Goal: Transaction & Acquisition: Book appointment/travel/reservation

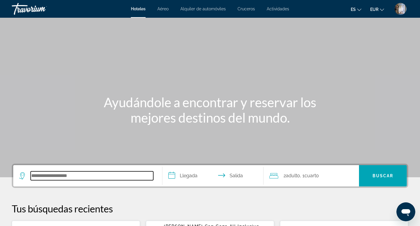
click at [49, 177] on input "Search hotel destination" at bounding box center [92, 175] width 123 height 9
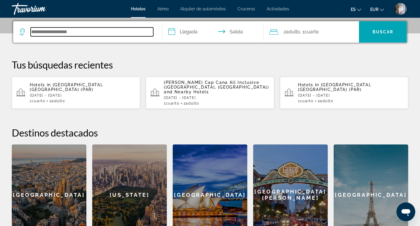
scroll to position [144, 0]
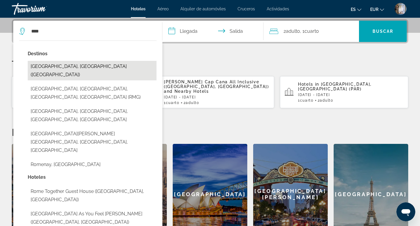
click at [53, 66] on button "[GEOGRAPHIC_DATA], [GEOGRAPHIC_DATA] ([GEOGRAPHIC_DATA])" at bounding box center [92, 70] width 129 height 19
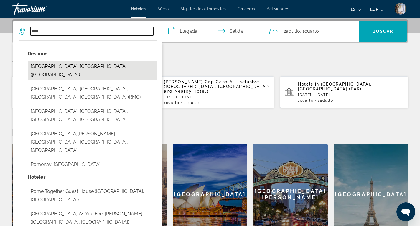
type input "**********"
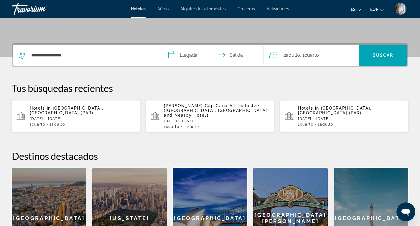
scroll to position [85, 0]
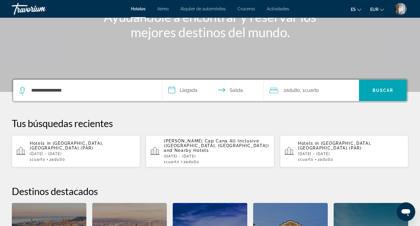
click at [188, 89] on input "**********" at bounding box center [215, 91] width 104 height 23
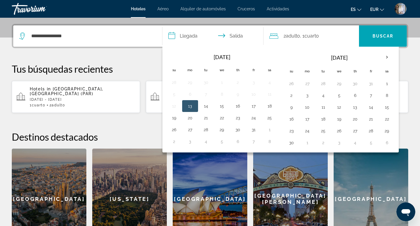
scroll to position [144, 0]
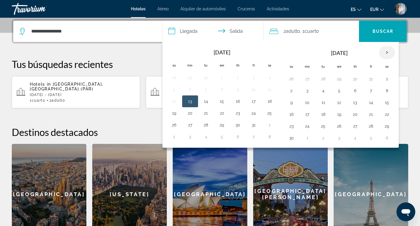
click at [386, 52] on th "Next month" at bounding box center [387, 52] width 16 height 13
click at [356, 80] on button "4" at bounding box center [355, 79] width 9 height 8
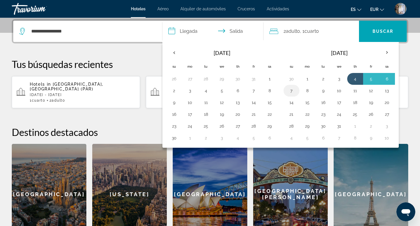
click at [292, 91] on button "7" at bounding box center [291, 90] width 9 height 8
type input "**********"
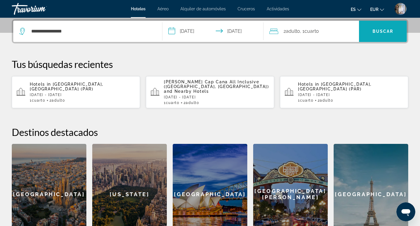
click at [385, 30] on span "Buscar" at bounding box center [383, 31] width 21 height 5
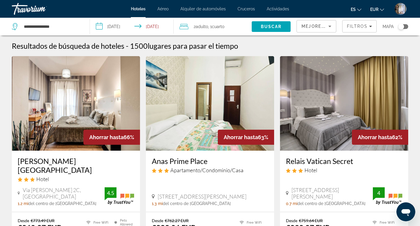
scroll to position [59, 0]
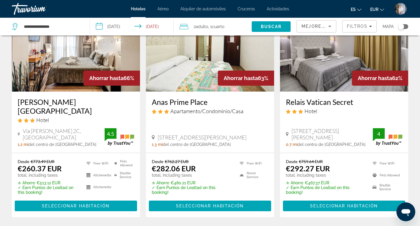
click at [329, 25] on icon "Sort by" at bounding box center [330, 26] width 7 height 7
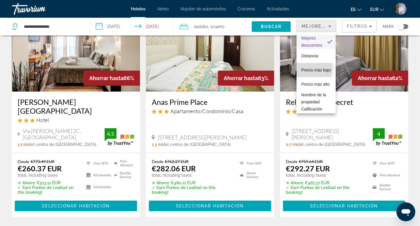
click at [310, 69] on span "Precio más bajo" at bounding box center [315, 69] width 29 height 7
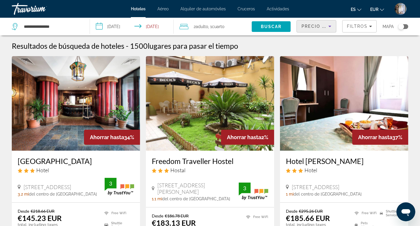
scroll to position [59, 0]
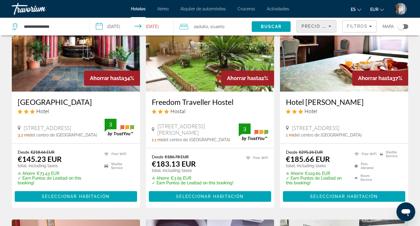
click at [329, 25] on icon "Sort by" at bounding box center [330, 26] width 7 height 7
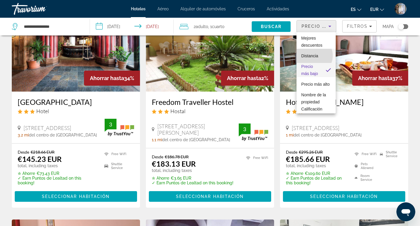
click at [312, 55] on span "Distancia" at bounding box center [309, 55] width 17 height 5
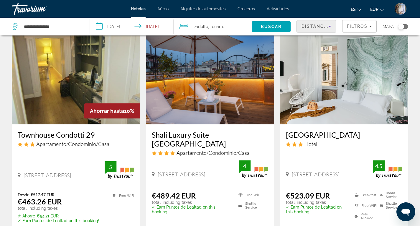
scroll to position [59, 0]
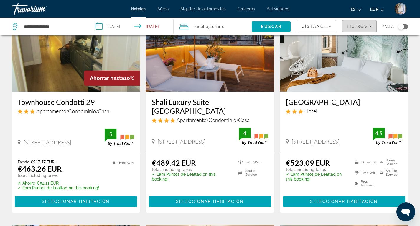
click at [365, 26] on span "Filtros" at bounding box center [357, 26] width 21 height 5
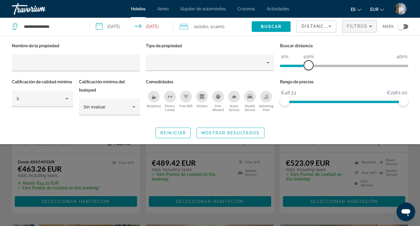
drag, startPoint x: 361, startPoint y: 64, endPoint x: 309, endPoint y: 63, distance: 51.9
click at [309, 63] on span "ngx-slider" at bounding box center [308, 64] width 9 height 9
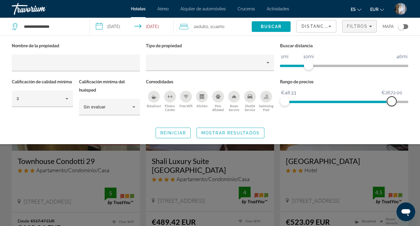
drag, startPoint x: 405, startPoint y: 101, endPoint x: 392, endPoint y: 101, distance: 13.0
click at [392, 101] on span "ngx-slider-max" at bounding box center [391, 100] width 9 height 9
drag, startPoint x: 393, startPoint y: 100, endPoint x: 300, endPoint y: 100, distance: 93.5
click at [300, 100] on span "ngx-slider-max" at bounding box center [299, 100] width 9 height 9
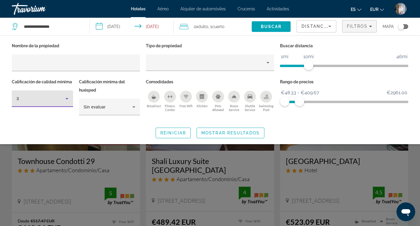
click at [66, 97] on icon "Hotel Filters" at bounding box center [66, 98] width 7 height 7
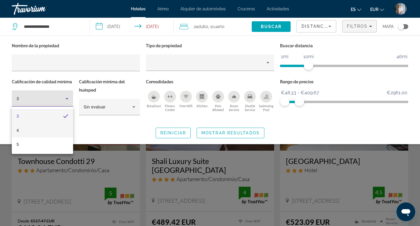
click at [24, 129] on mat-option "4" at bounding box center [42, 130] width 61 height 14
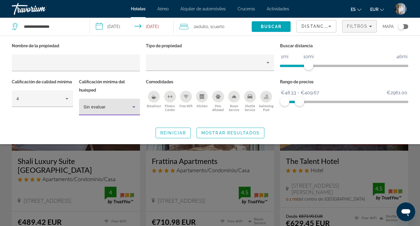
click at [135, 107] on icon "Hotel Filters" at bounding box center [133, 106] width 7 height 7
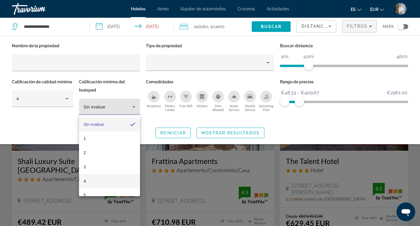
click at [86, 182] on span "4" at bounding box center [85, 180] width 2 height 7
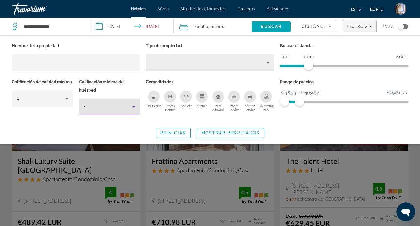
click at [269, 61] on icon "Property type" at bounding box center [268, 62] width 7 height 7
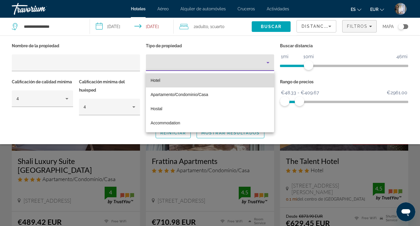
click at [162, 80] on mat-option "Hotel" at bounding box center [210, 80] width 128 height 14
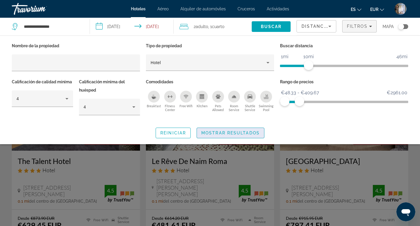
click at [235, 132] on span "Mostrar resultados" at bounding box center [230, 132] width 58 height 5
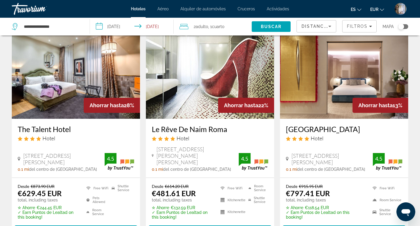
scroll to position [59, 0]
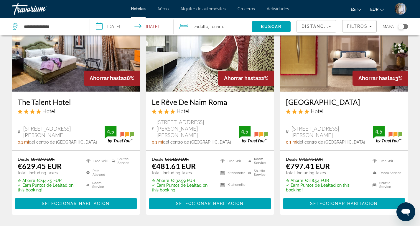
click at [329, 25] on icon "Sort by" at bounding box center [330, 26] width 7 height 7
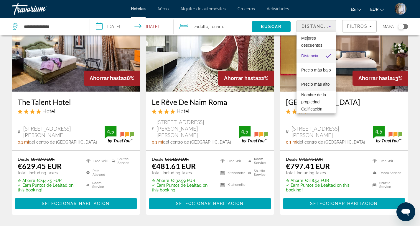
scroll to position [16, 0]
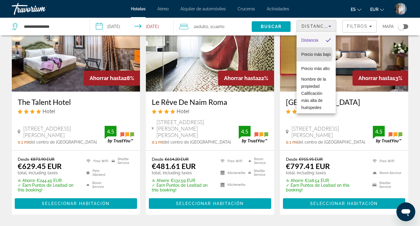
click at [309, 54] on span "Precio más bajo" at bounding box center [315, 54] width 29 height 7
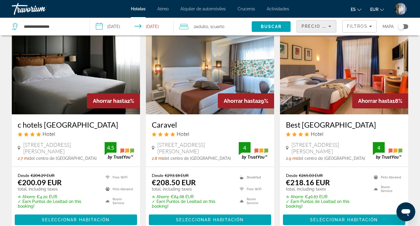
scroll to position [59, 0]
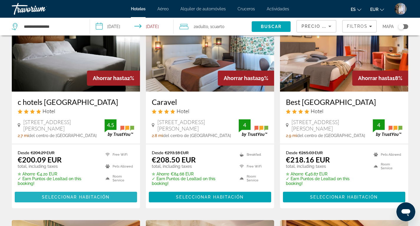
click at [77, 194] on span "Seleccionar habitación" at bounding box center [76, 196] width 68 height 5
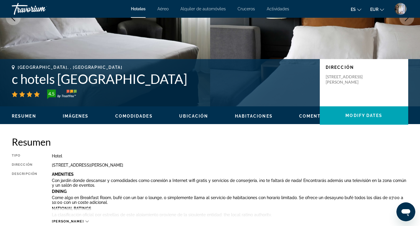
scroll to position [118, 0]
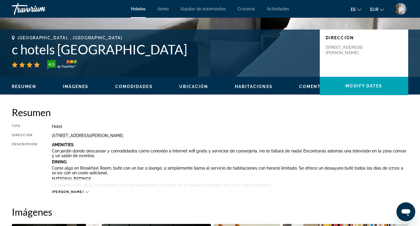
click at [67, 191] on span "[PERSON_NAME]" at bounding box center [68, 192] width 32 height 4
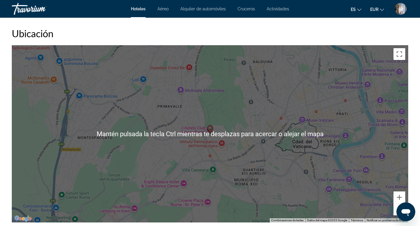
scroll to position [737, 0]
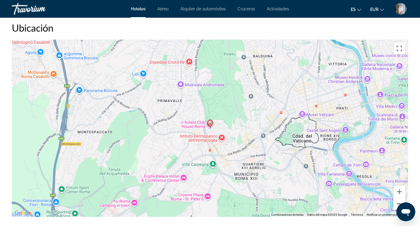
click at [398, 201] on button "Reducir" at bounding box center [400, 204] width 12 height 12
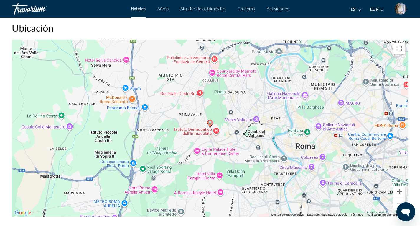
click at [399, 201] on button "Reducir" at bounding box center [400, 204] width 12 height 12
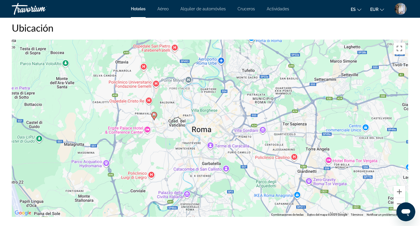
drag, startPoint x: 323, startPoint y: 163, endPoint x: 268, endPoint y: 156, distance: 55.8
click at [268, 156] on div "Para activar la función de arrastre con el teclado, pulsa Alt + Intro. Cuando h…" at bounding box center [210, 128] width 397 height 177
click at [398, 203] on button "Reducir" at bounding box center [400, 204] width 12 height 12
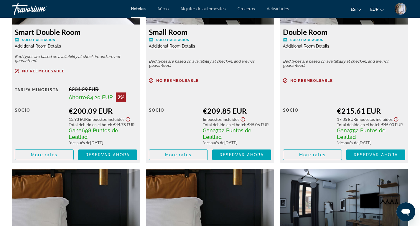
scroll to position [1062, 0]
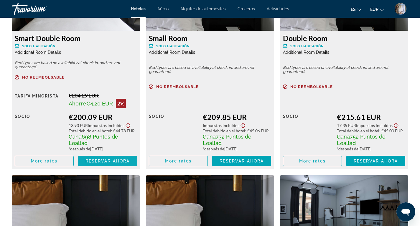
click at [113, 162] on span "Reservar ahora" at bounding box center [108, 160] width 44 height 5
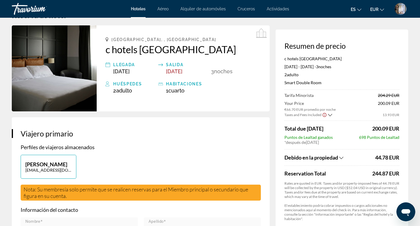
scroll to position [29, 0]
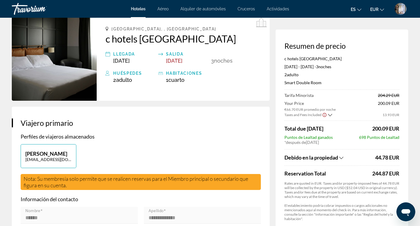
click at [332, 114] on icon "Show Taxes and Fees breakdown" at bounding box center [330, 114] width 4 height 5
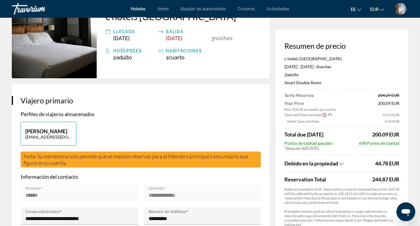
scroll to position [59, 0]
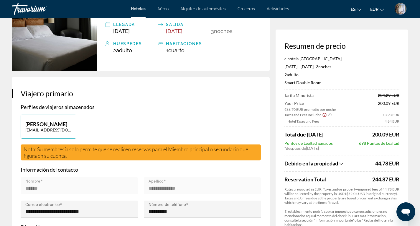
click at [341, 164] on icon "Show Taxes and Fees breakdown" at bounding box center [342, 163] width 4 height 5
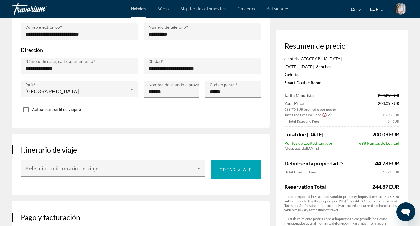
scroll to position [0, 0]
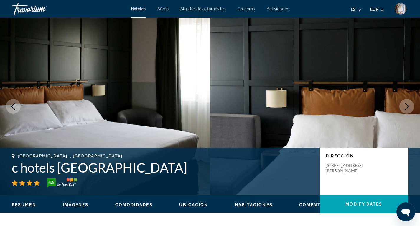
scroll to position [118, 0]
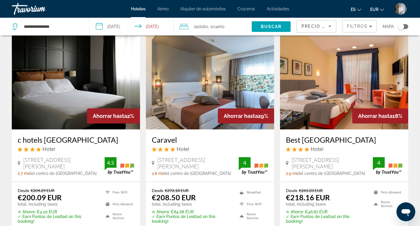
scroll to position [59, 0]
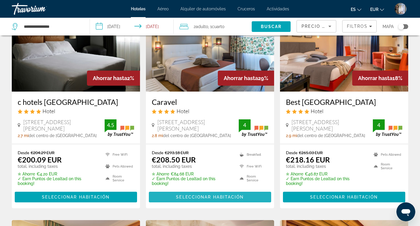
click at [205, 194] on span "Seleccionar habitación" at bounding box center [210, 196] width 68 height 5
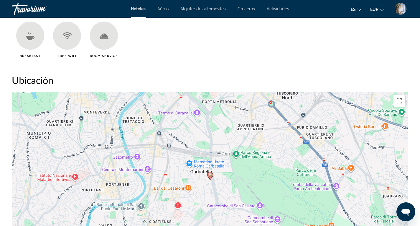
scroll to position [560, 0]
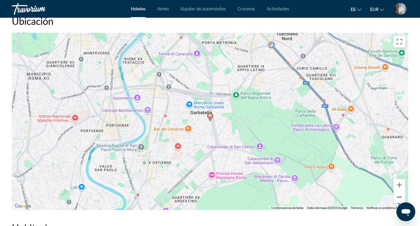
click at [399, 198] on button "Reducir" at bounding box center [400, 197] width 12 height 12
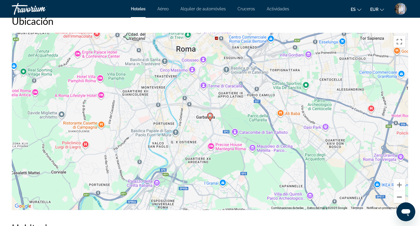
click at [399, 197] on button "Reducir" at bounding box center [400, 197] width 12 height 12
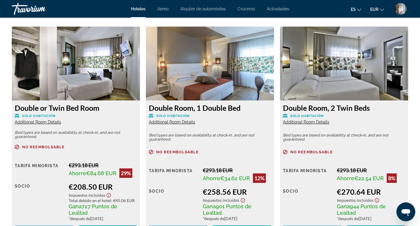
scroll to position [855, 0]
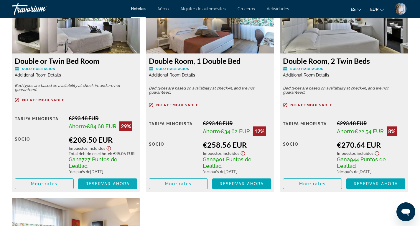
click at [111, 185] on span "Reservar ahora" at bounding box center [108, 183] width 44 height 5
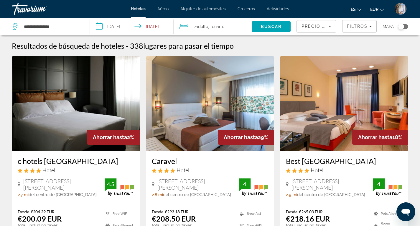
click at [344, 114] on img "Main content" at bounding box center [344, 103] width 128 height 94
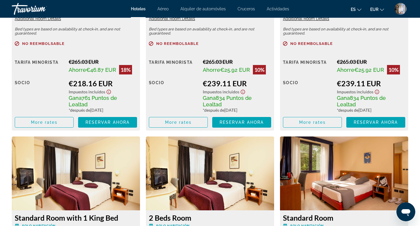
scroll to position [796, 0]
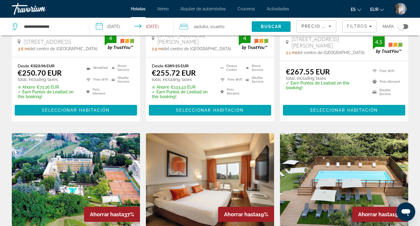
scroll to position [649, 0]
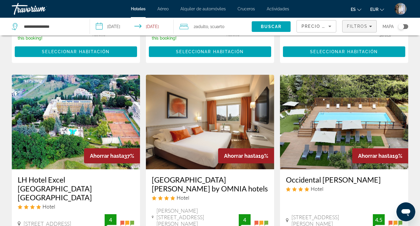
click at [367, 26] on span "Filtros" at bounding box center [357, 26] width 21 height 5
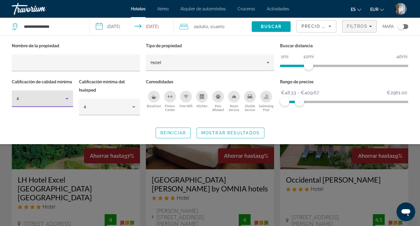
click at [67, 98] on icon "Hotel Filters" at bounding box center [66, 98] width 3 height 1
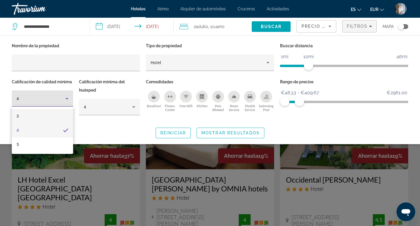
click at [20, 117] on mat-option "3" at bounding box center [42, 116] width 61 height 14
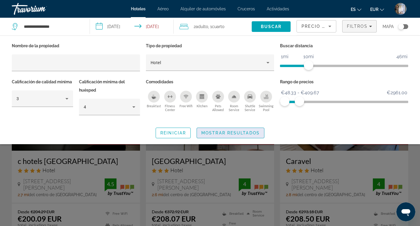
click at [229, 132] on span "Mostrar resultados" at bounding box center [230, 132] width 58 height 5
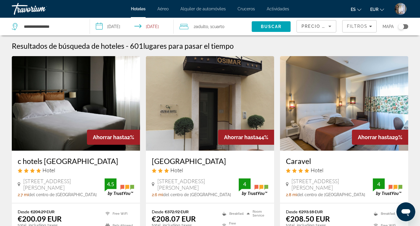
click at [322, 24] on span "Precio más bajo" at bounding box center [325, 26] width 46 height 5
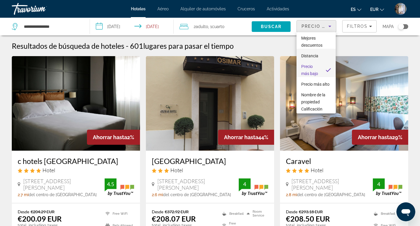
click at [314, 56] on span "Distancia" at bounding box center [309, 55] width 17 height 5
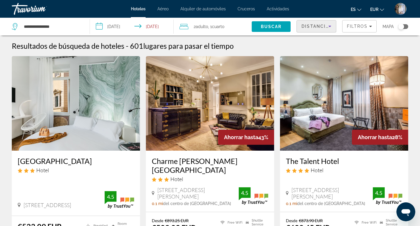
click at [329, 24] on icon "Sort by" at bounding box center [330, 26] width 7 height 7
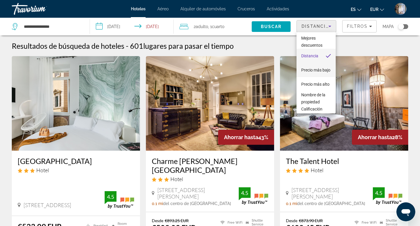
click at [310, 68] on span "Precio más bajo" at bounding box center [315, 70] width 29 height 5
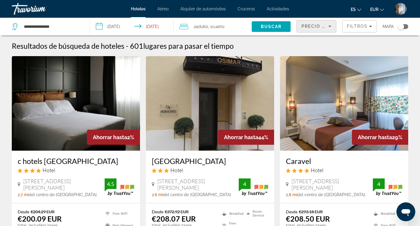
click at [204, 98] on img "Main content" at bounding box center [210, 103] width 128 height 94
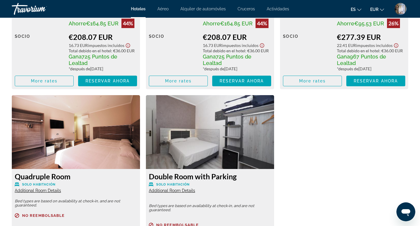
scroll to position [955, 0]
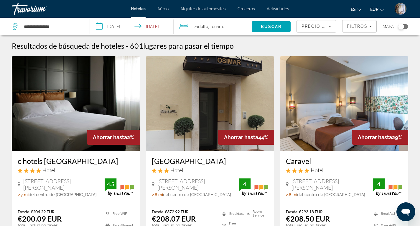
click at [164, 9] on span "Aéreo" at bounding box center [163, 8] width 11 height 5
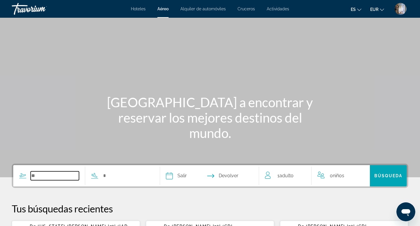
click at [42, 178] on input "Search widget" at bounding box center [55, 175] width 48 height 9
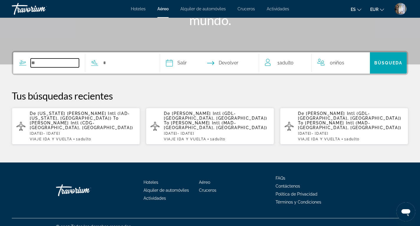
scroll to position [117, 0]
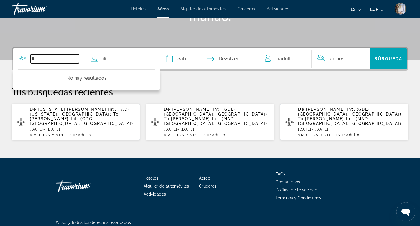
type input "*"
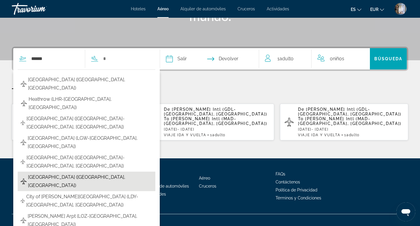
click at [43, 173] on span "[GEOGRAPHIC_DATA] ([GEOGRAPHIC_DATA], [GEOGRAPHIC_DATA])" at bounding box center [90, 181] width 124 height 17
type input "**********"
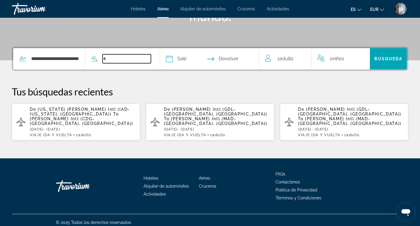
click at [122, 60] on input "Search widget" at bounding box center [127, 58] width 48 height 9
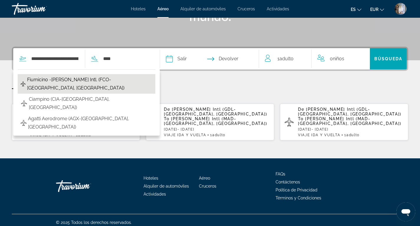
click at [74, 80] on span "Fiumicino -[PERSON_NAME] Intl. (FCO-[GEOGRAPHIC_DATA], [GEOGRAPHIC_DATA])" at bounding box center [89, 84] width 125 height 17
type input "**********"
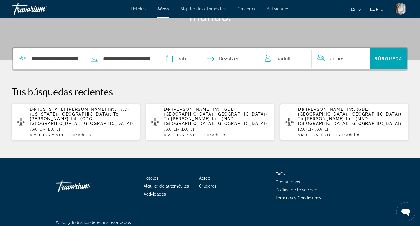
click at [190, 59] on input "Depart date" at bounding box center [189, 59] width 49 height 23
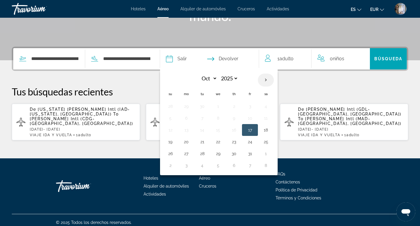
click at [274, 79] on th "Next month" at bounding box center [266, 79] width 16 height 13
select select "**"
click at [239, 105] on button "4" at bounding box center [233, 106] width 9 height 8
type input "**********"
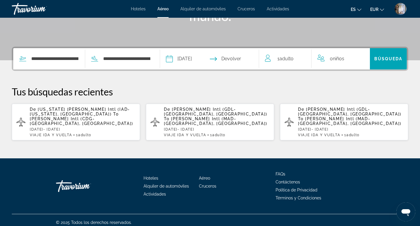
click at [246, 59] on input "Return date" at bounding box center [237, 59] width 49 height 23
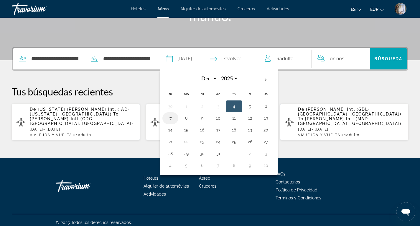
click at [175, 119] on button "7" at bounding box center [170, 118] width 9 height 8
type input "**********"
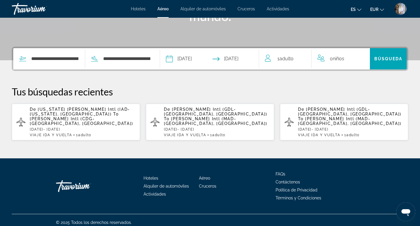
click at [292, 60] on span "Adulto" at bounding box center [287, 59] width 14 height 6
click at [304, 54] on icon "Increment adults" at bounding box center [302, 57] width 5 height 7
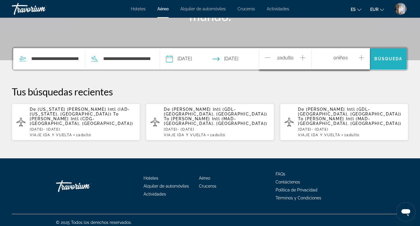
click at [390, 57] on span "Búsqueda" at bounding box center [389, 58] width 28 height 5
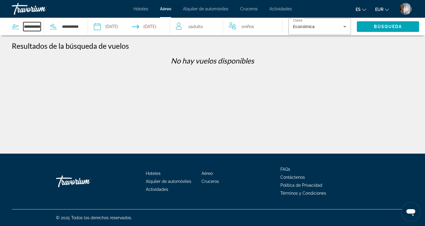
click at [34, 28] on input "**********" at bounding box center [31, 26] width 17 height 9
click at [14, 27] on icon "Search widget" at bounding box center [15, 26] width 7 height 7
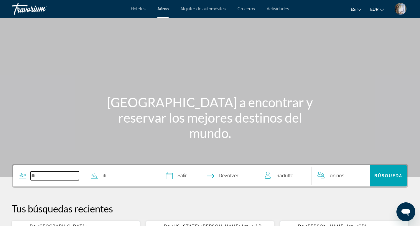
click at [45, 175] on input "Search widget" at bounding box center [55, 175] width 48 height 9
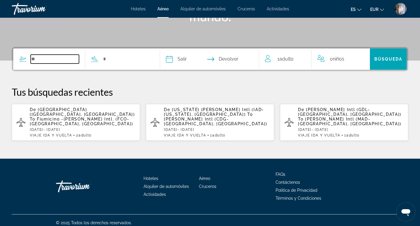
scroll to position [117, 0]
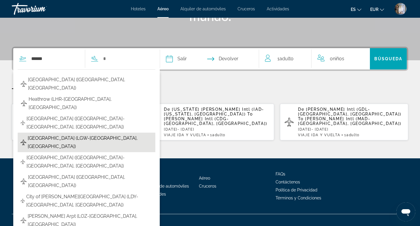
click at [45, 134] on span "[GEOGRAPHIC_DATA] (LGW-[GEOGRAPHIC_DATA], [GEOGRAPHIC_DATA])" at bounding box center [90, 142] width 125 height 17
type input "**********"
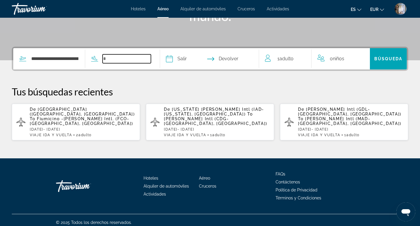
click at [117, 59] on input "Search widget" at bounding box center [127, 58] width 48 height 9
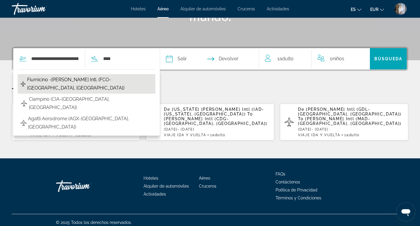
click at [55, 79] on span "Fiumicino -[PERSON_NAME] Intl. (FCO-[GEOGRAPHIC_DATA], [GEOGRAPHIC_DATA])" at bounding box center [89, 84] width 125 height 17
type input "**********"
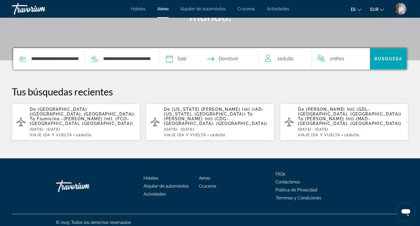
click at [191, 58] on input "Depart date" at bounding box center [189, 59] width 49 height 23
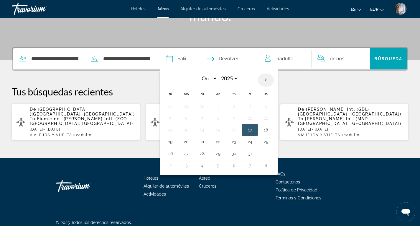
click at [274, 79] on th "Next month" at bounding box center [266, 79] width 16 height 13
select select "**"
click at [239, 107] on button "4" at bounding box center [233, 106] width 9 height 8
type input "**********"
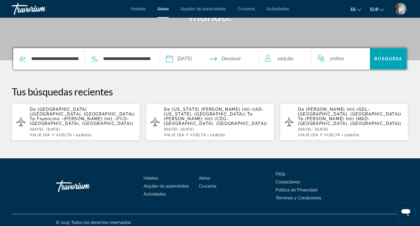
click at [246, 56] on input "Return date" at bounding box center [237, 59] width 49 height 23
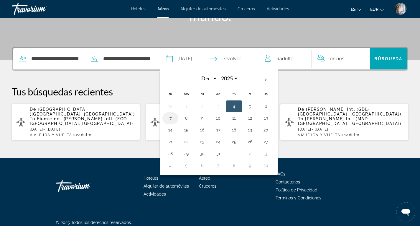
click at [175, 117] on button "7" at bounding box center [170, 118] width 9 height 8
type input "**********"
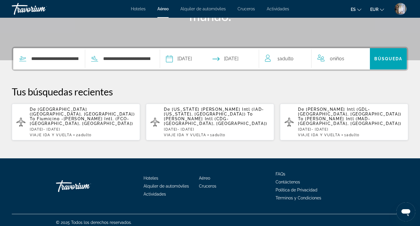
click at [291, 58] on span "Adulto" at bounding box center [287, 59] width 14 height 6
click at [304, 56] on icon "Increment adults" at bounding box center [302, 57] width 5 height 7
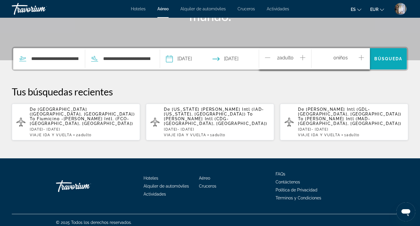
click at [395, 57] on span "Búsqueda" at bounding box center [389, 58] width 28 height 5
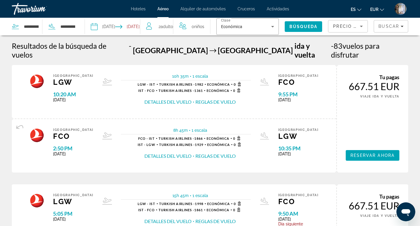
click at [164, 8] on span "Aéreo" at bounding box center [163, 8] width 11 height 5
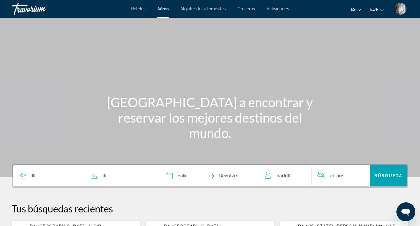
click at [213, 9] on span "Alquiler de automóviles" at bounding box center [203, 8] width 45 height 5
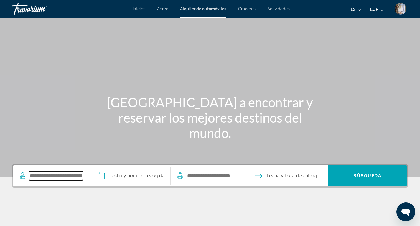
click at [46, 175] on input "Search pickup location" at bounding box center [56, 175] width 54 height 9
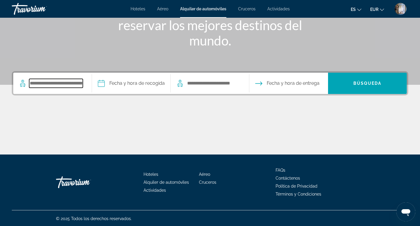
scroll to position [93, 0]
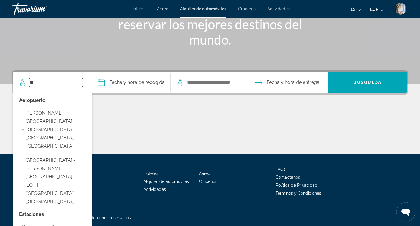
type input "*"
click at [283, 8] on span "Actividades" at bounding box center [279, 8] width 22 height 5
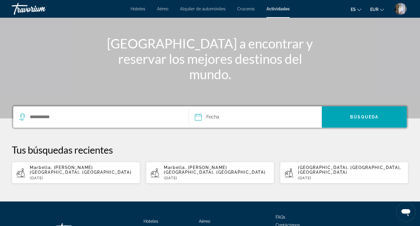
scroll to position [59, 0]
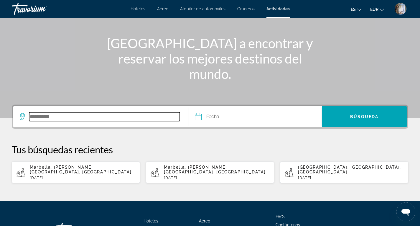
click at [50, 117] on input "Search destination" at bounding box center [104, 116] width 151 height 9
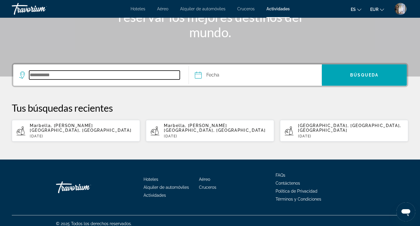
scroll to position [102, 0]
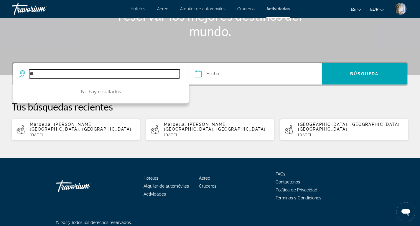
type input "*"
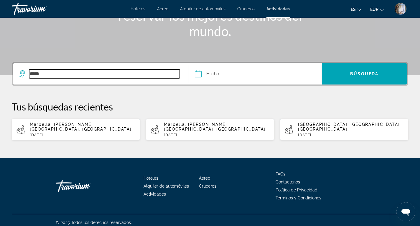
click at [47, 71] on input "*****" at bounding box center [104, 73] width 151 height 9
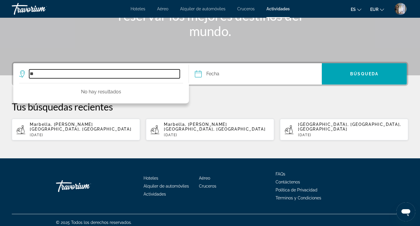
type input "*"
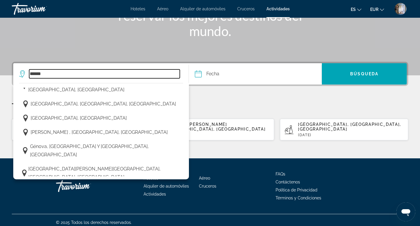
scroll to position [678, 0]
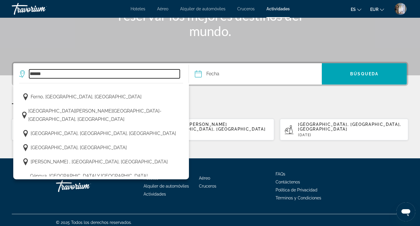
type input "******"
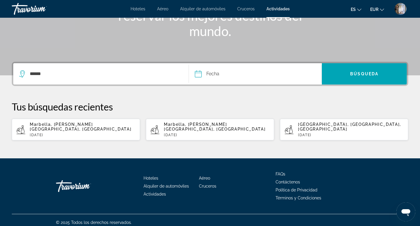
click at [218, 72] on input "Date" at bounding box center [226, 74] width 66 height 23
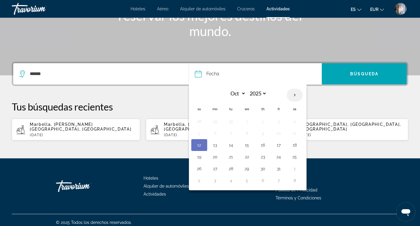
click at [298, 94] on th "Next month" at bounding box center [295, 94] width 16 height 13
select select "**"
click at [279, 121] on button "5" at bounding box center [278, 121] width 9 height 8
type input "**********"
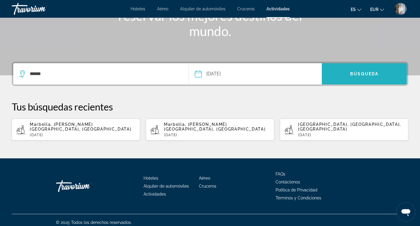
click at [337, 74] on span "Search" at bounding box center [364, 74] width 85 height 14
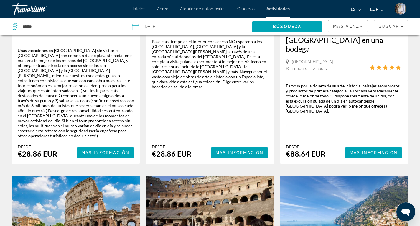
scroll to position [206, 0]
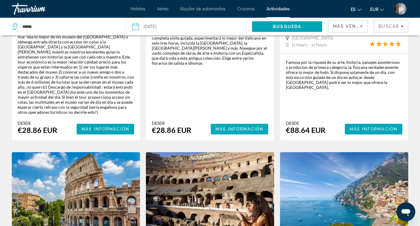
click at [241, 127] on span "Más información" at bounding box center [240, 129] width 48 height 5
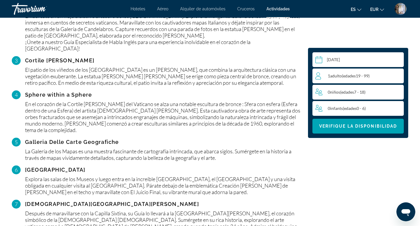
scroll to position [653, 0]
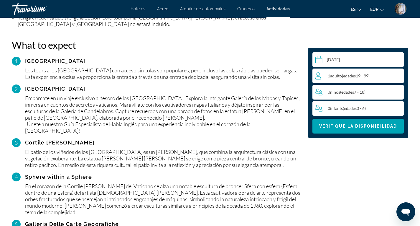
click at [342, 76] on span "Adulto" at bounding box center [336, 75] width 12 height 5
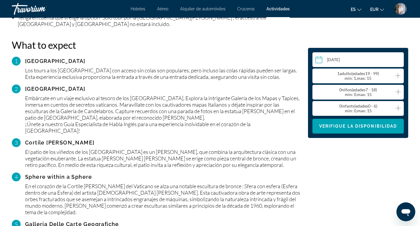
click at [397, 75] on icon "Increment adults" at bounding box center [398, 75] width 5 height 7
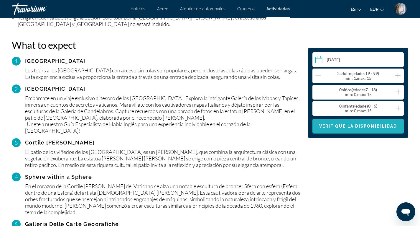
click at [360, 127] on span "Verifique la disponibilidad" at bounding box center [358, 126] width 78 height 5
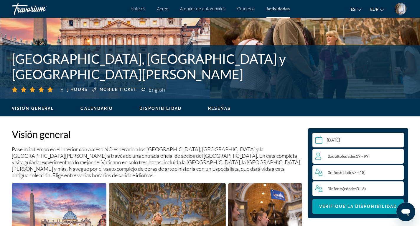
scroll to position [177, 0]
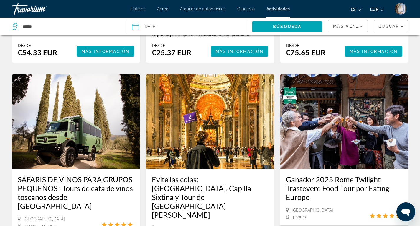
scroll to position [855, 0]
